Goal: Book appointment/travel/reservation

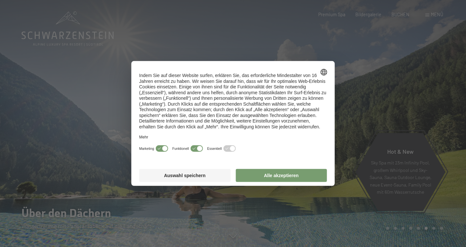
click at [285, 169] on button "Alle akzeptieren" at bounding box center [280, 175] width 91 height 13
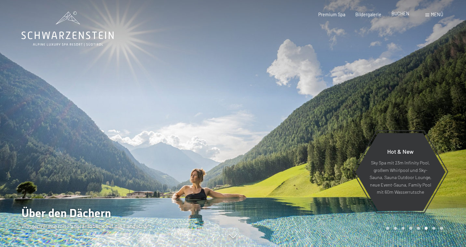
click at [397, 13] on span "BUCHEN" at bounding box center [400, 14] width 18 height 6
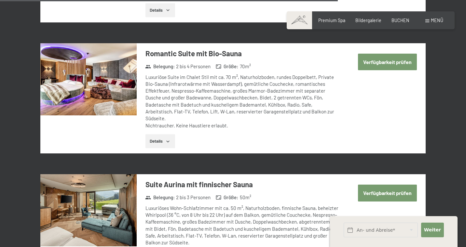
scroll to position [1577, 0]
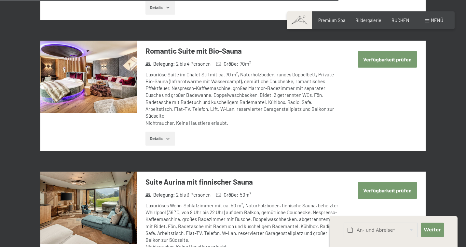
click at [162, 132] on button "Details" at bounding box center [160, 139] width 30 height 14
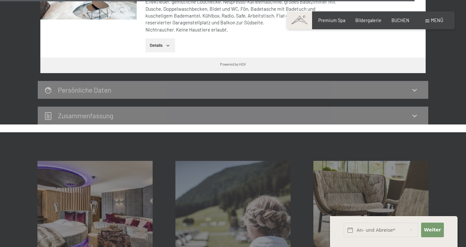
scroll to position [2002, 0]
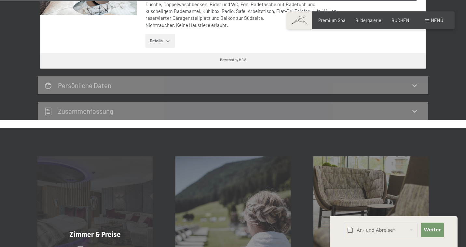
click at [98, 156] on div "Zimmer & Preise Mehr erfahren" at bounding box center [95, 213] width 138 height 115
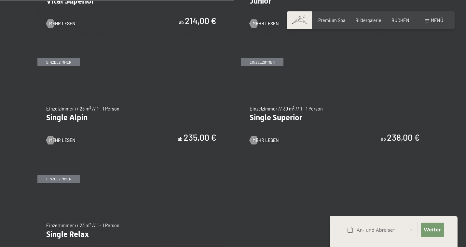
scroll to position [917, 0]
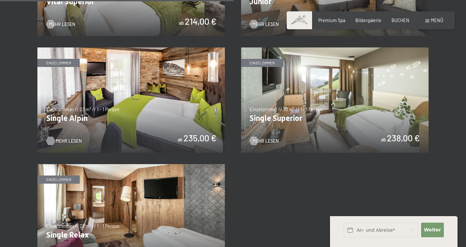
click at [68, 138] on span "Mehr Lesen" at bounding box center [69, 141] width 26 height 7
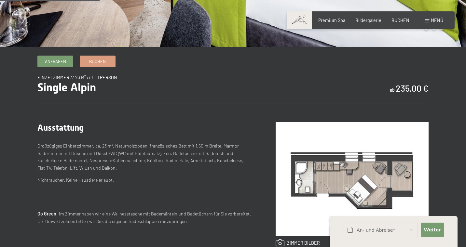
scroll to position [163, 0]
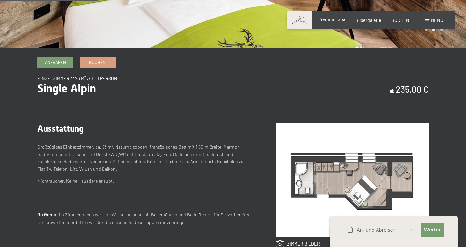
click at [331, 21] on span "Premium Spa" at bounding box center [331, 20] width 27 height 6
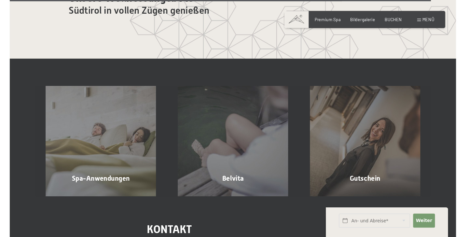
scroll to position [3306, 0]
